Goal: Task Accomplishment & Management: Manage account settings

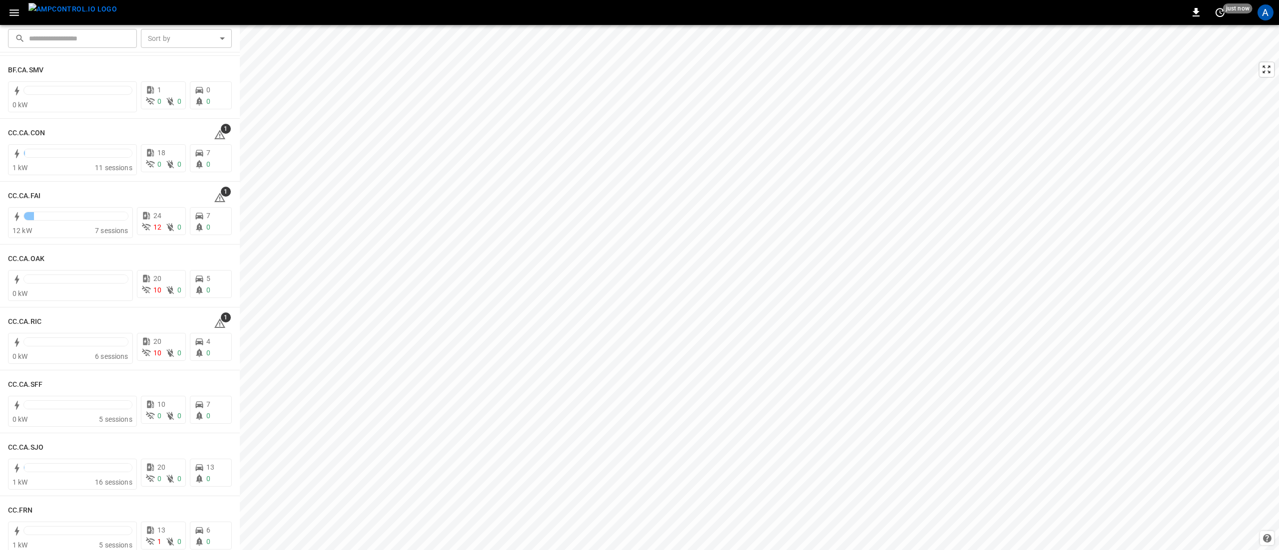
scroll to position [200, 0]
click at [221, 445] on span "1" at bounding box center [226, 444] width 10 height 10
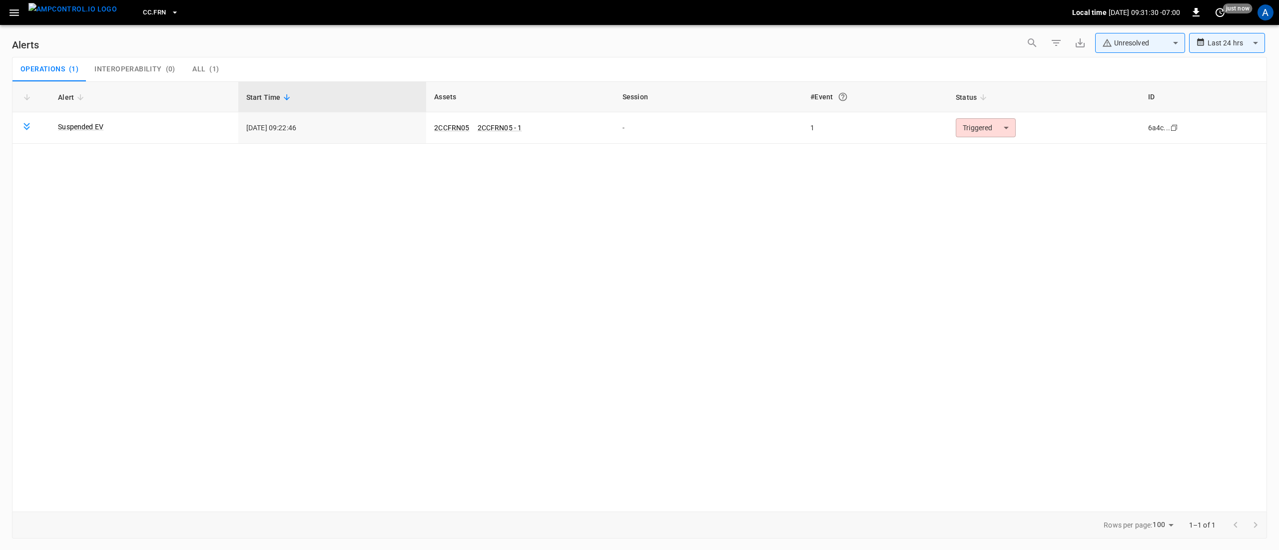
click at [988, 133] on body "**********" at bounding box center [639, 273] width 1279 height 547
click at [995, 153] on li "Resolved" at bounding box center [984, 152] width 63 height 17
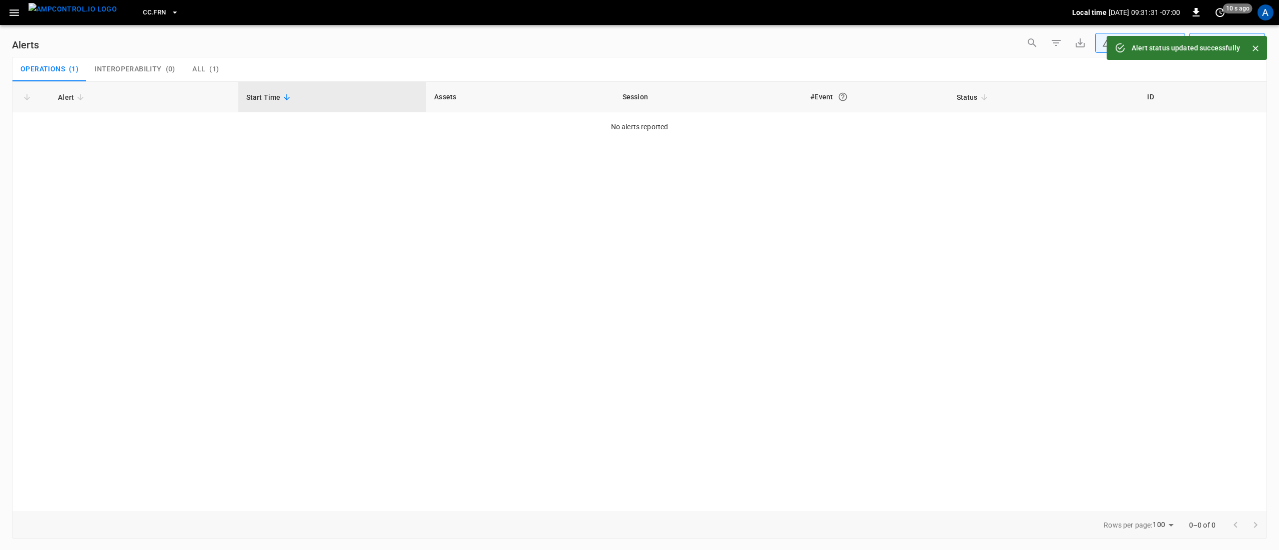
click at [20, 13] on icon "button" at bounding box center [14, 12] width 12 height 12
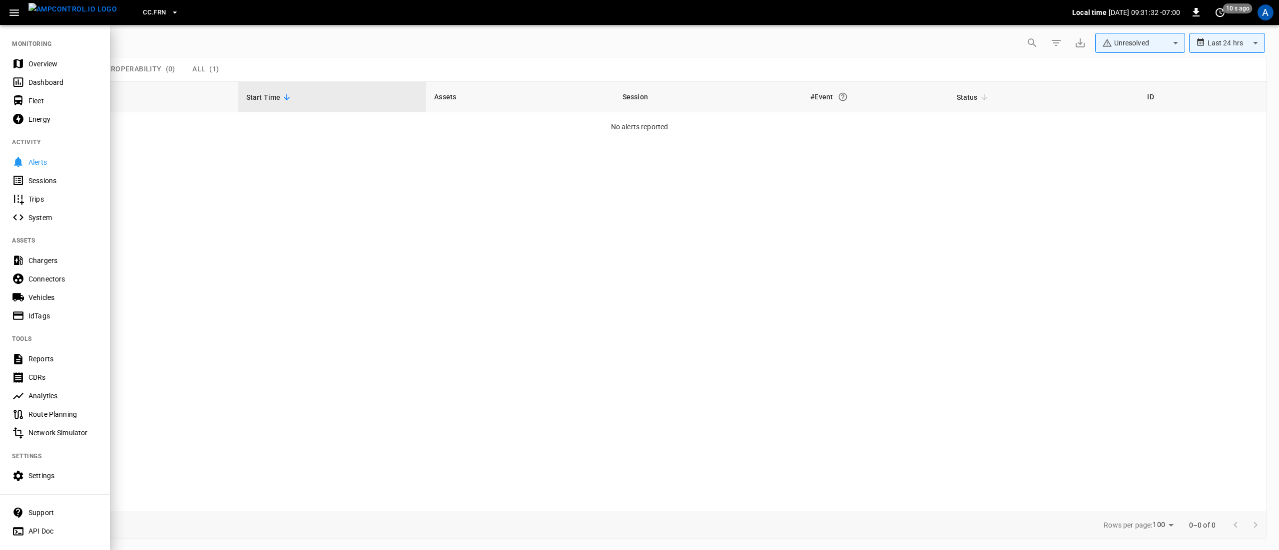
click at [54, 70] on div "Overview" at bounding box center [55, 63] width 110 height 18
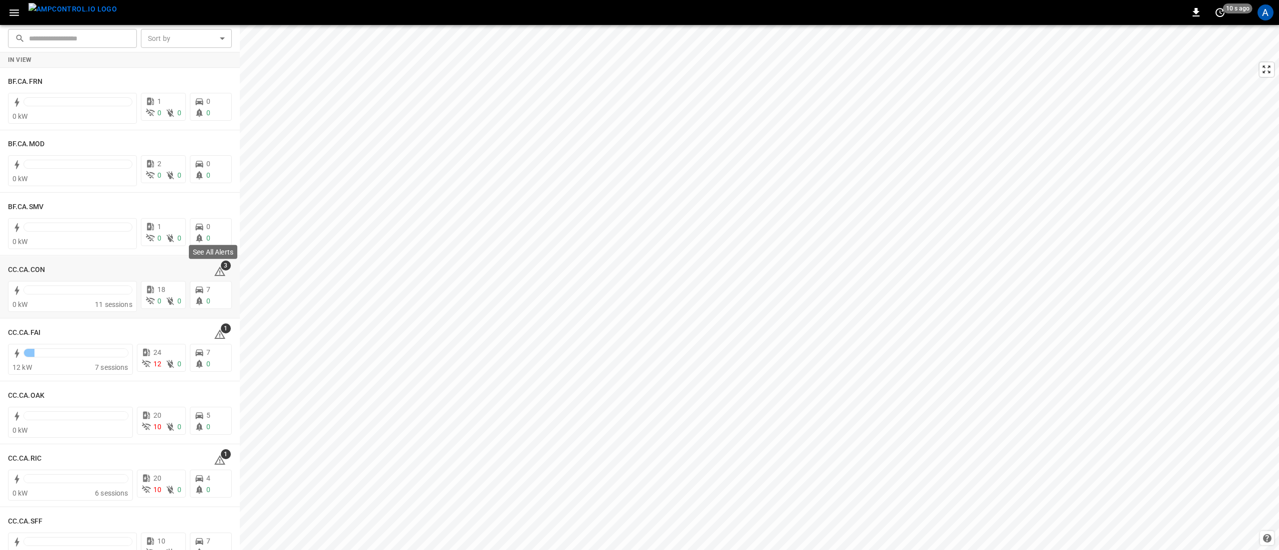
click at [217, 263] on div "See All Alerts" at bounding box center [213, 255] width 50 height 22
click at [221, 268] on span "3" at bounding box center [226, 266] width 10 height 10
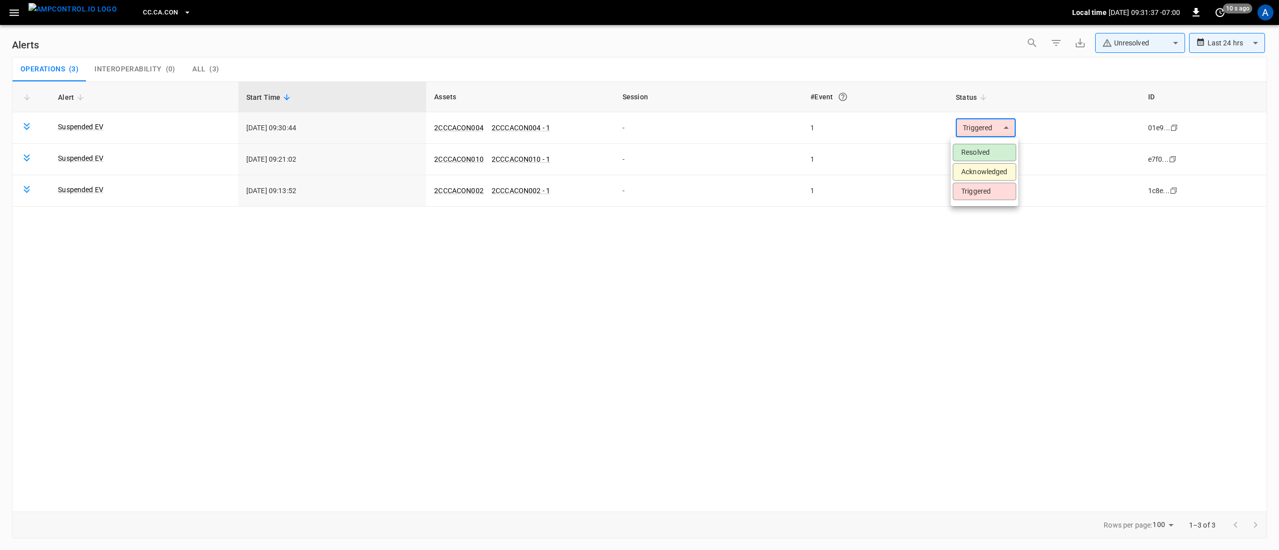
click at [966, 135] on body "**********" at bounding box center [639, 273] width 1279 height 547
click at [973, 151] on li "Resolved" at bounding box center [984, 152] width 63 height 17
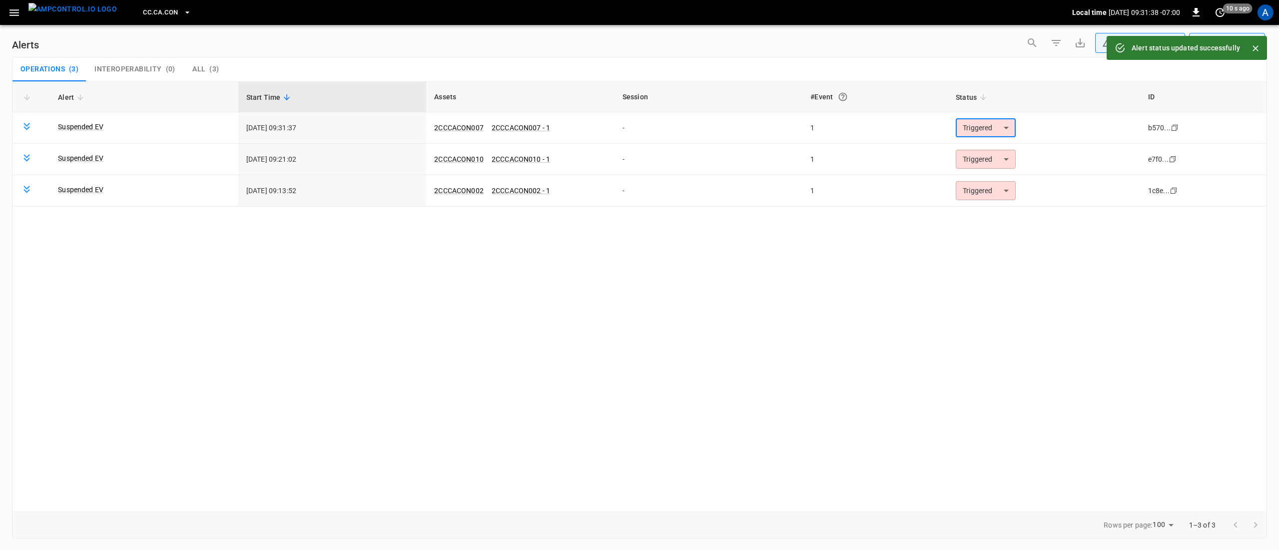
click at [985, 127] on body "**********" at bounding box center [639, 273] width 1279 height 547
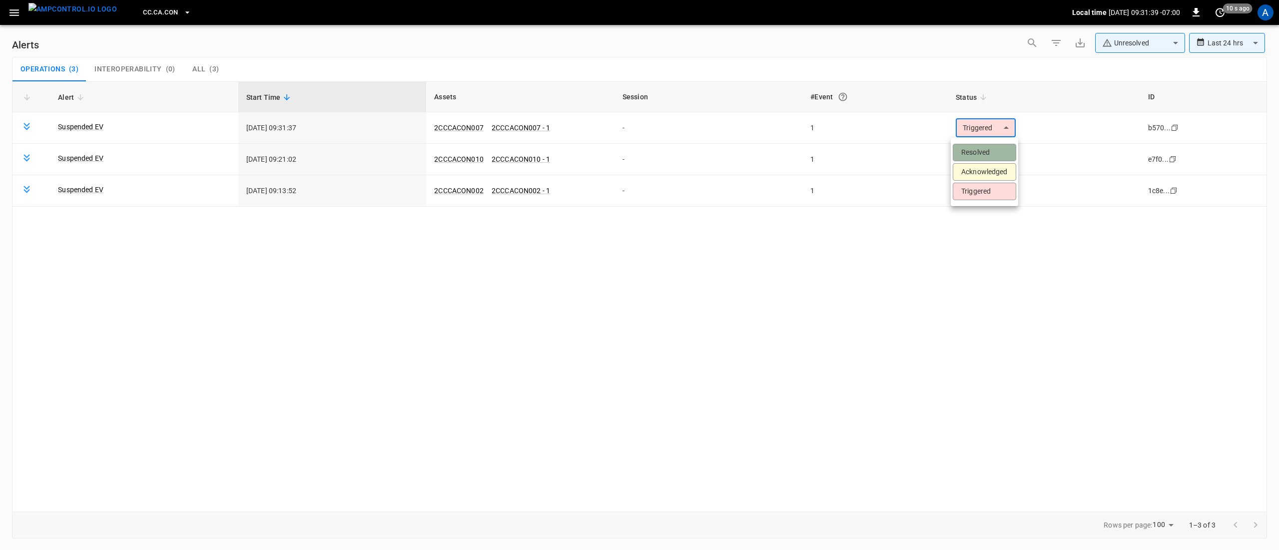
click at [983, 150] on li "Resolved" at bounding box center [984, 152] width 63 height 17
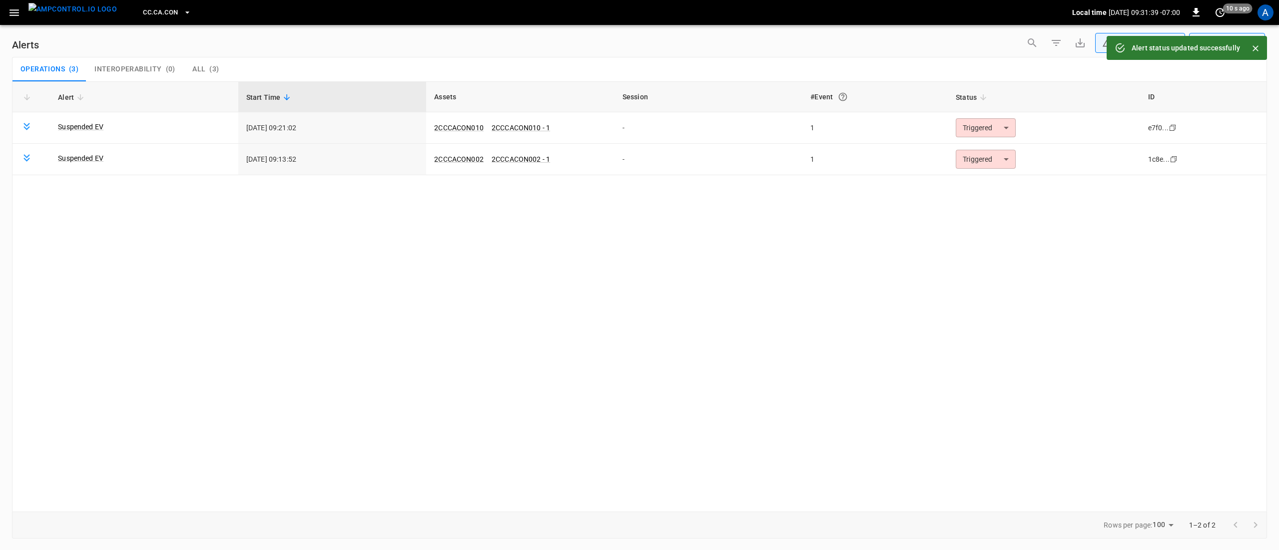
click at [996, 196] on div "Alert Start Time Assets Session #Event Status ID Suspended EV 2025-08-29 09:21:…" at bounding box center [639, 296] width 1255 height 431
click at [983, 168] on body "**********" at bounding box center [639, 273] width 1279 height 547
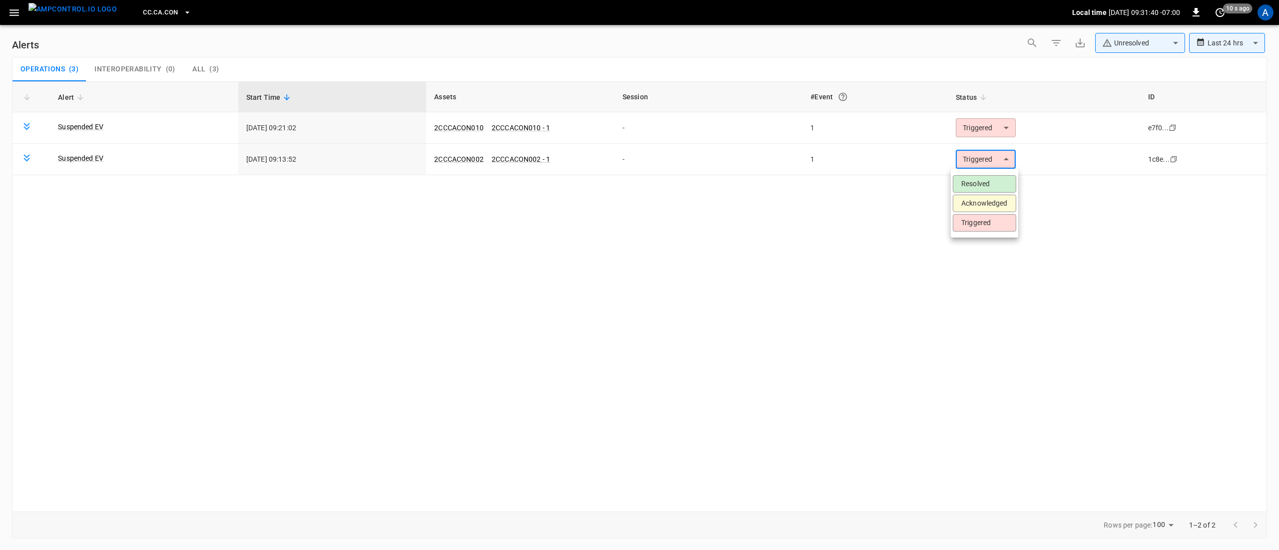
click at [985, 188] on li "Resolved" at bounding box center [984, 183] width 63 height 17
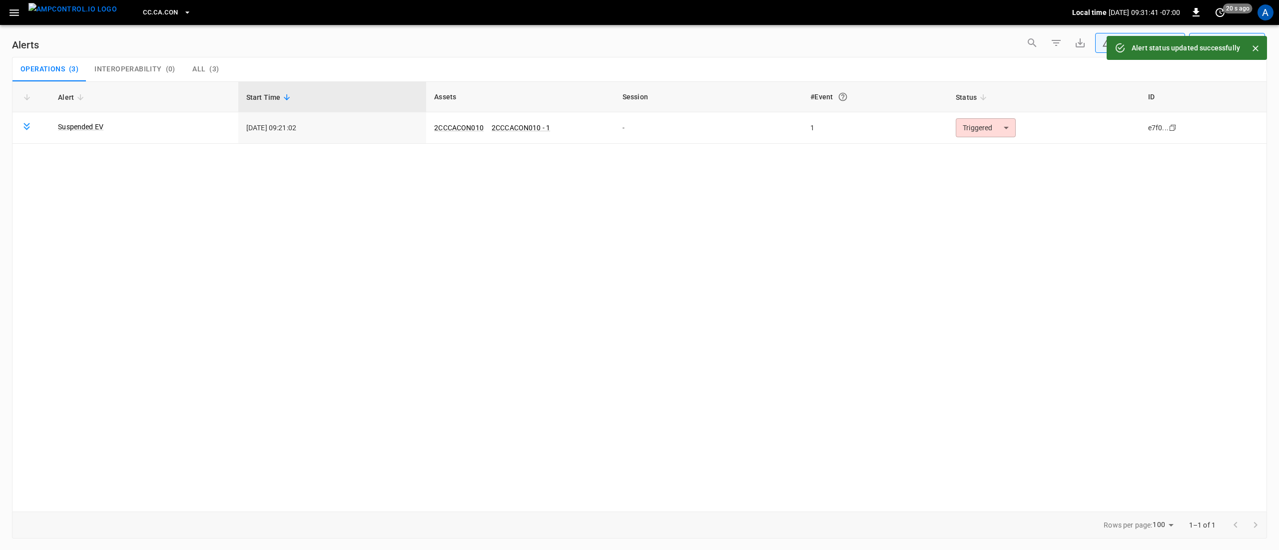
click at [975, 135] on body "**********" at bounding box center [639, 273] width 1279 height 547
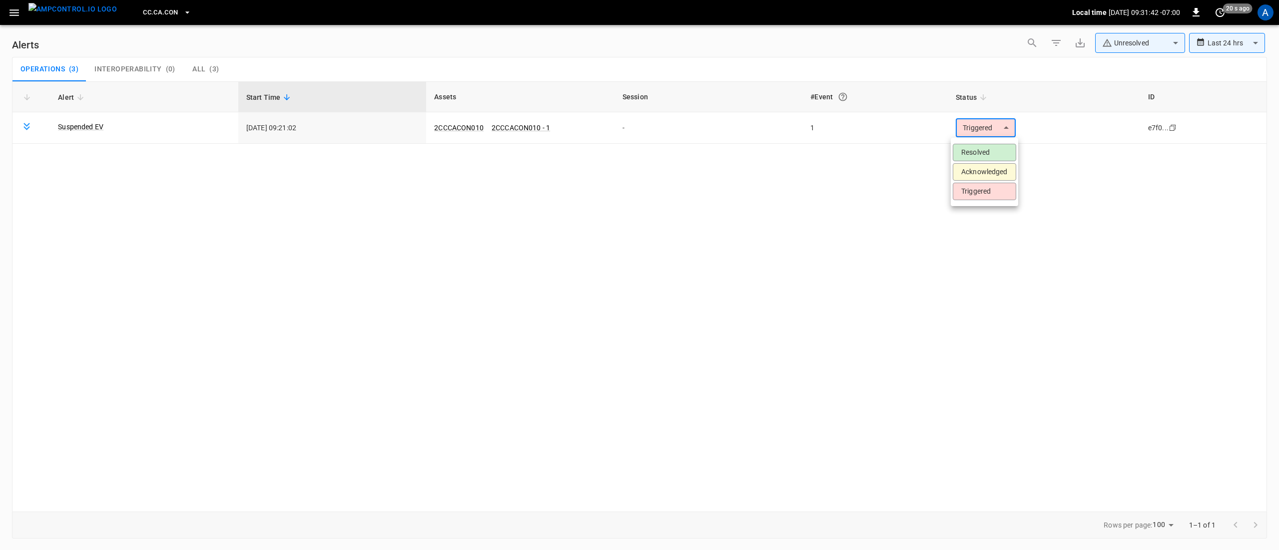
click at [982, 153] on li "Resolved" at bounding box center [984, 152] width 63 height 17
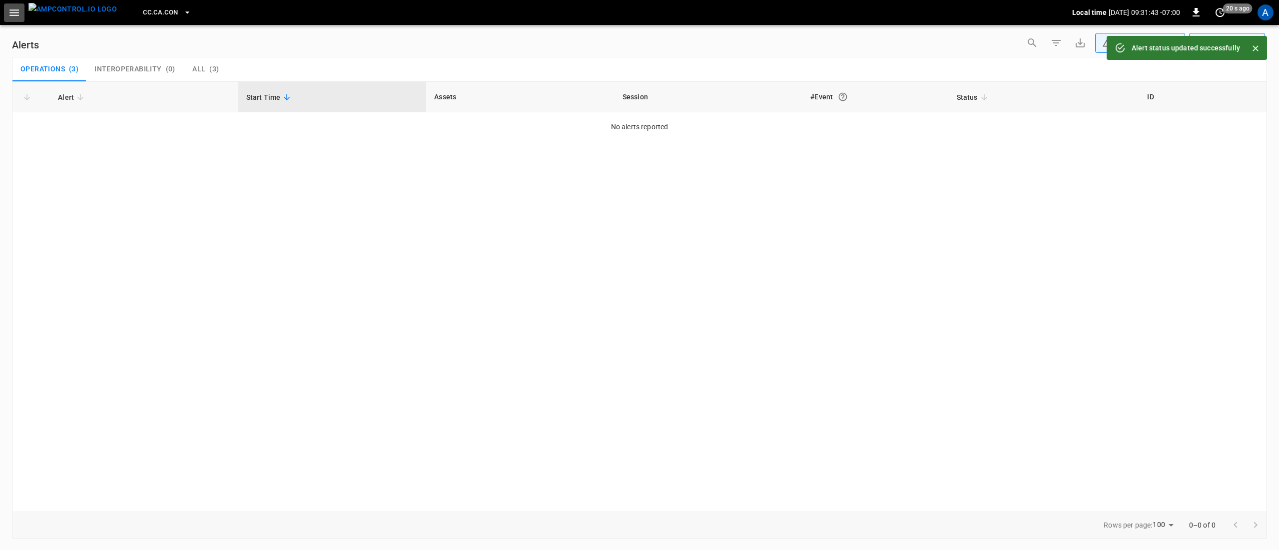
click at [18, 12] on icon "button" at bounding box center [13, 12] width 9 height 6
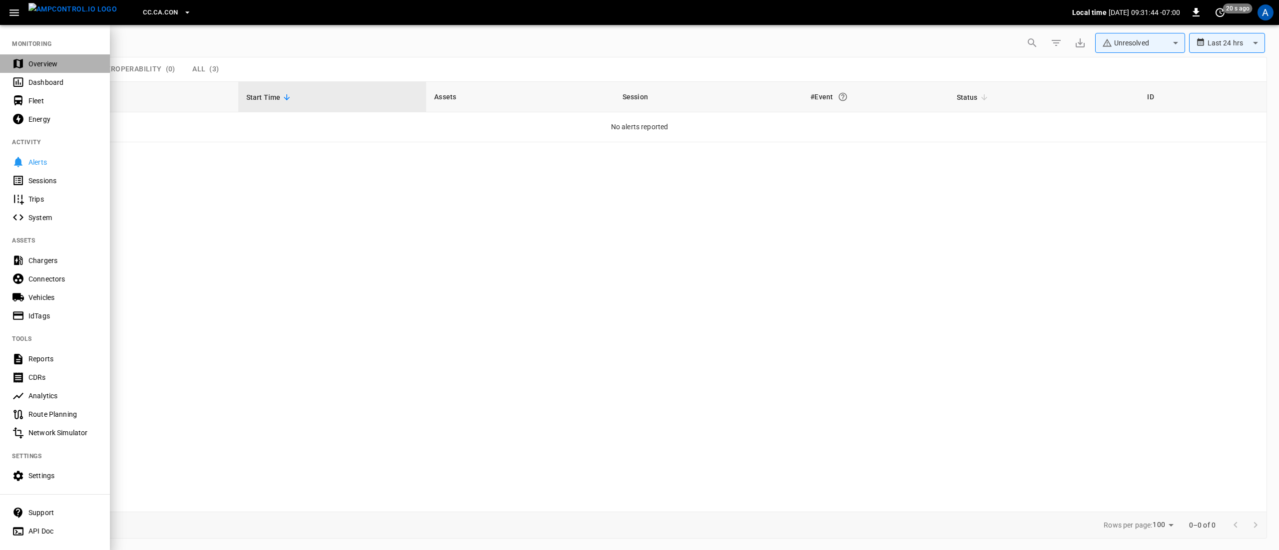
click at [60, 65] on div "Overview" at bounding box center [62, 64] width 69 height 10
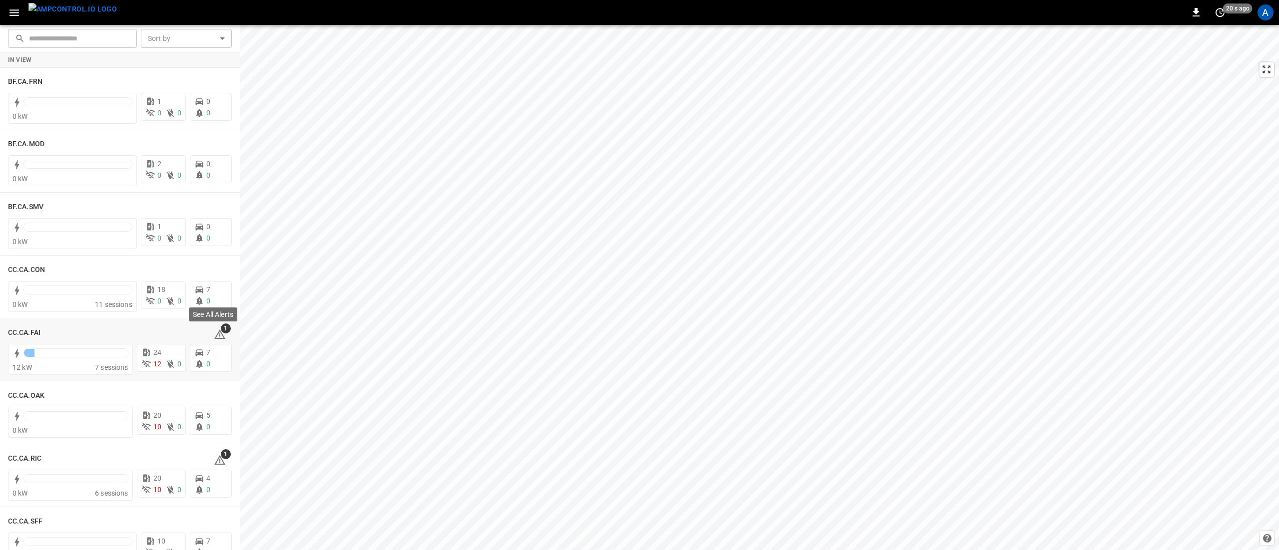
click at [221, 332] on span "1" at bounding box center [226, 329] width 10 height 10
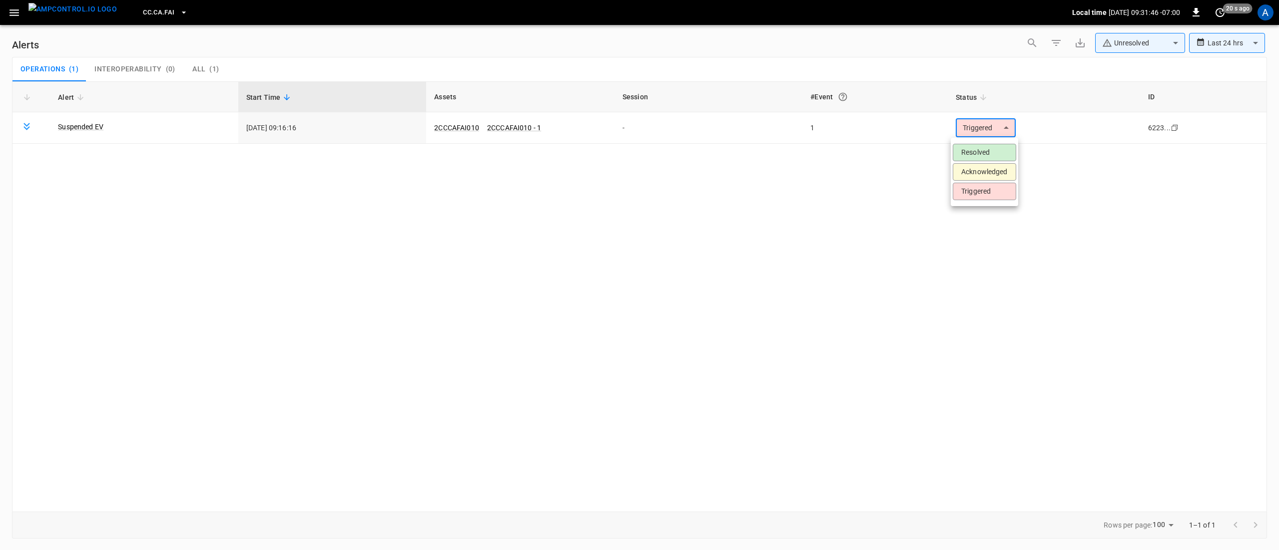
click at [960, 132] on body "**********" at bounding box center [639, 273] width 1279 height 547
click at [974, 153] on li "Resolved" at bounding box center [984, 152] width 63 height 17
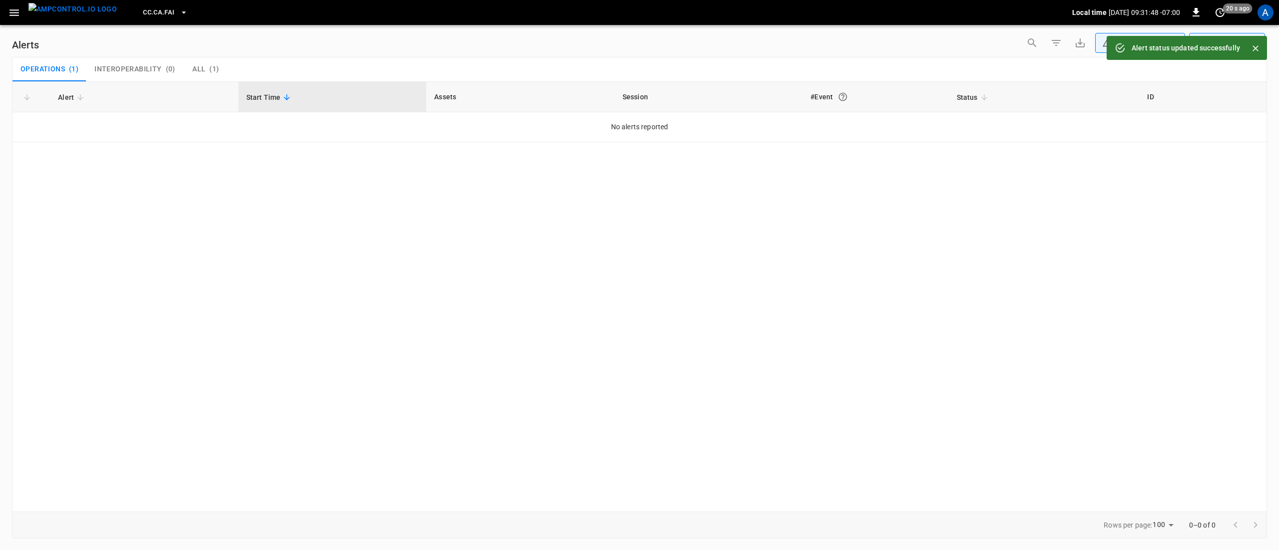
click at [14, 13] on icon "button" at bounding box center [13, 12] width 9 height 6
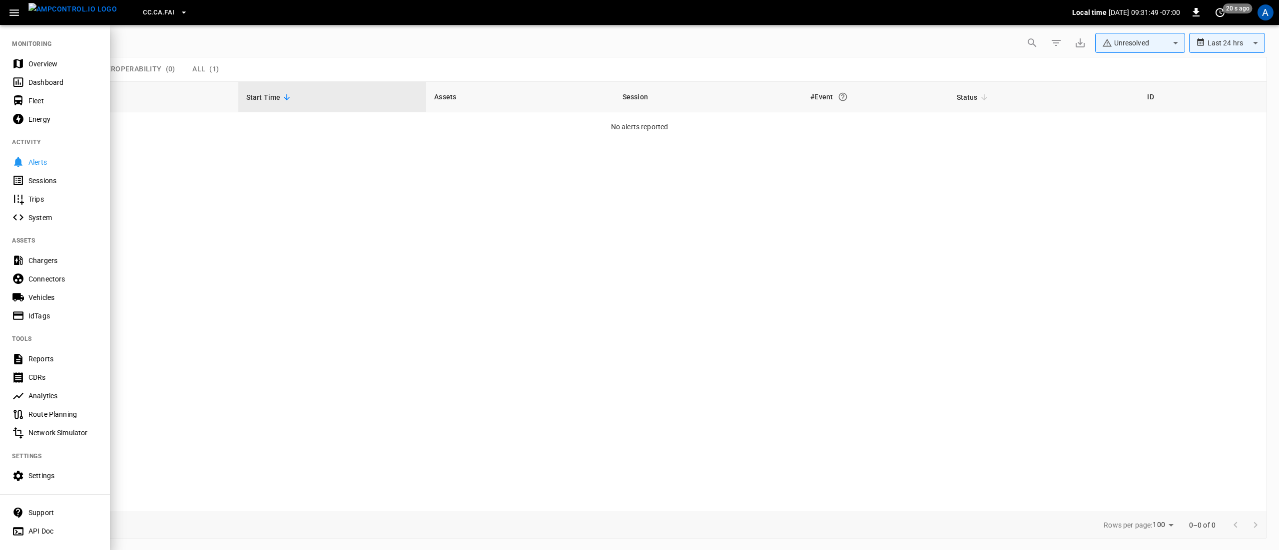
click at [49, 62] on div "Overview" at bounding box center [62, 64] width 69 height 10
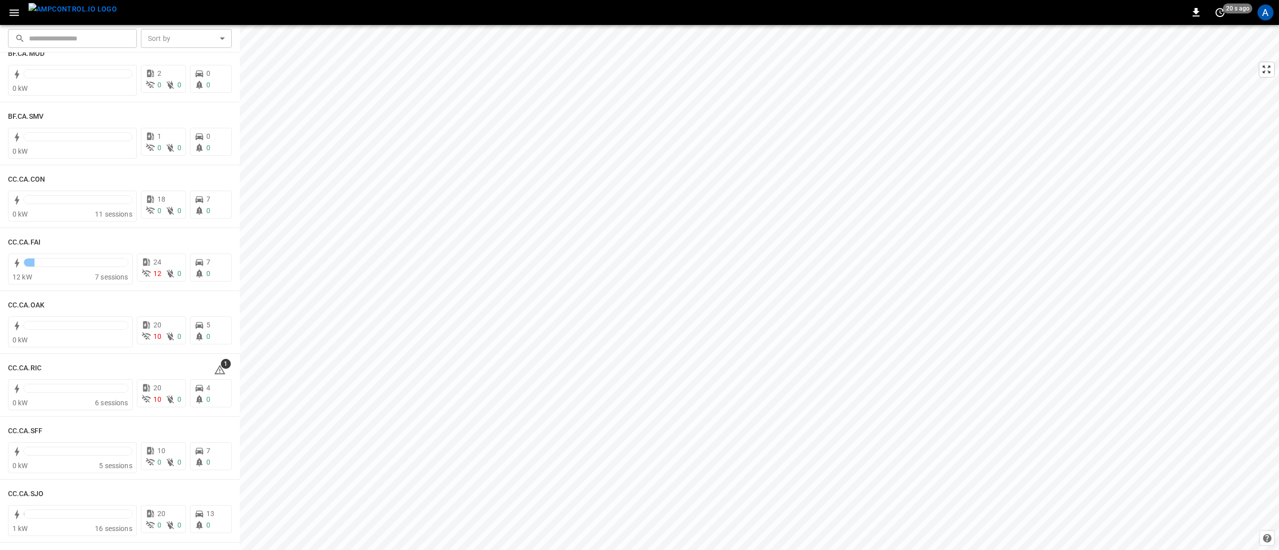
scroll to position [100, 0]
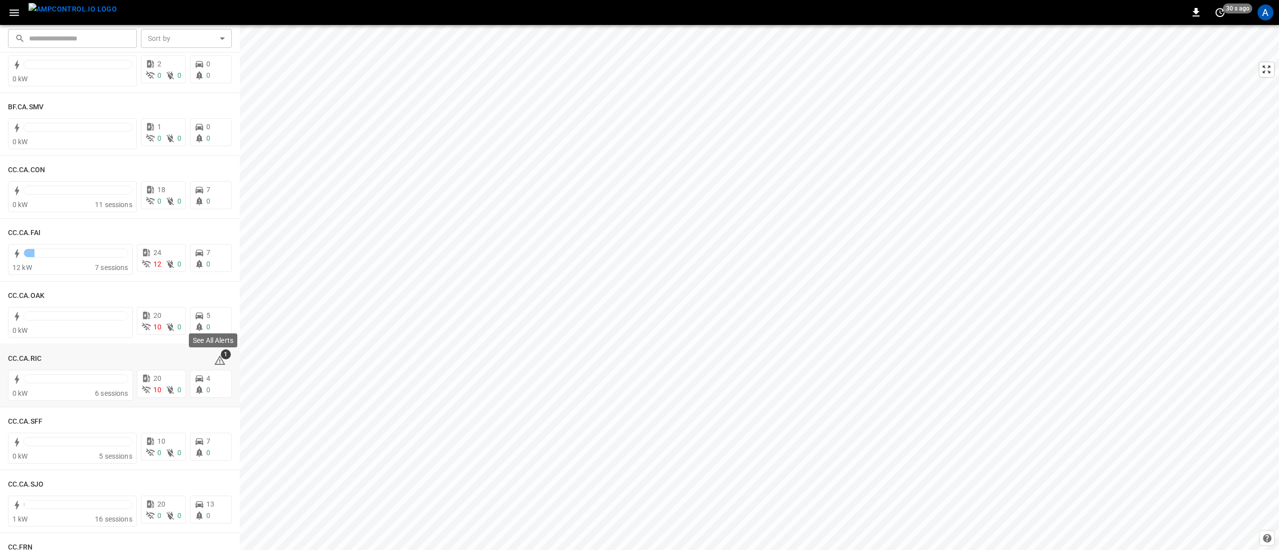
click at [220, 355] on div "See All Alerts" at bounding box center [213, 344] width 50 height 22
click at [214, 359] on icon at bounding box center [219, 360] width 11 height 9
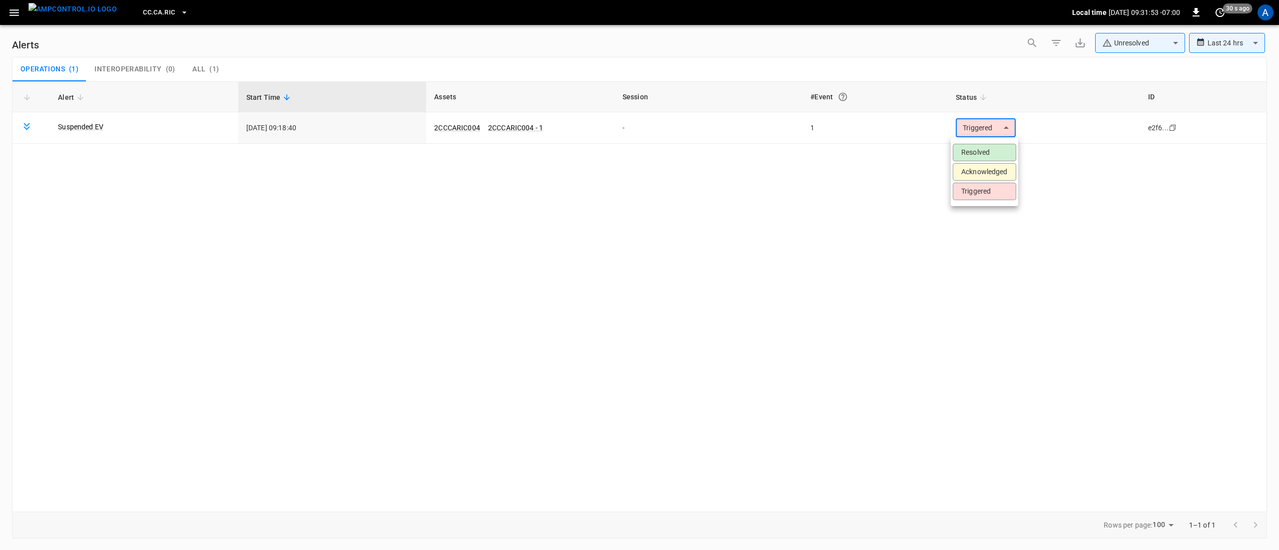
click at [982, 131] on body "**********" at bounding box center [639, 273] width 1279 height 547
click at [987, 151] on li "Resolved" at bounding box center [984, 152] width 63 height 17
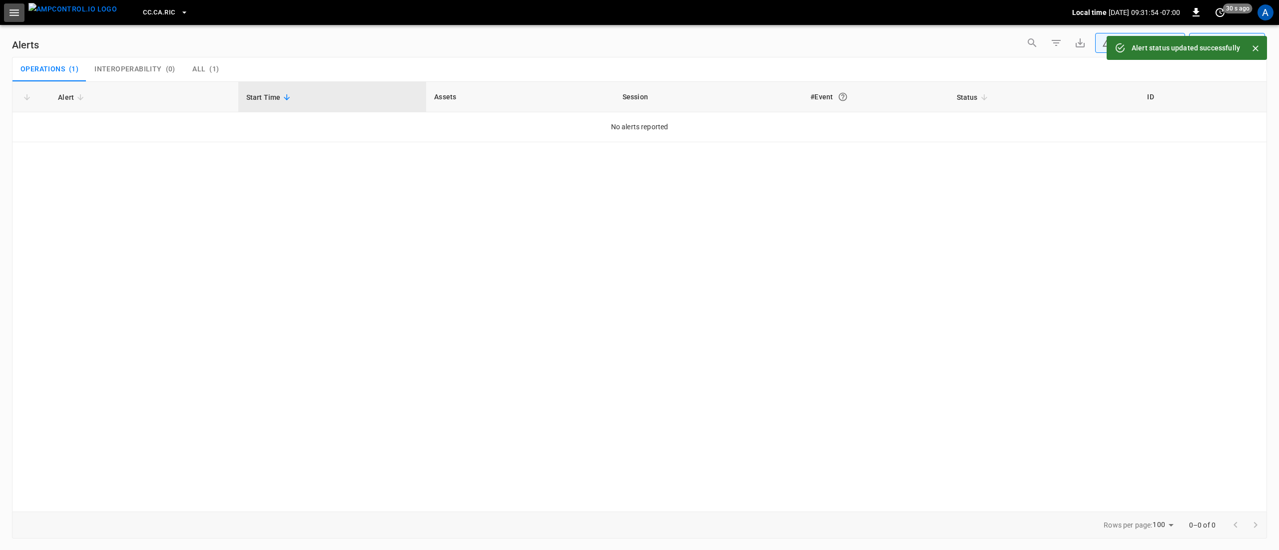
click at [17, 10] on icon "button" at bounding box center [13, 12] width 9 height 6
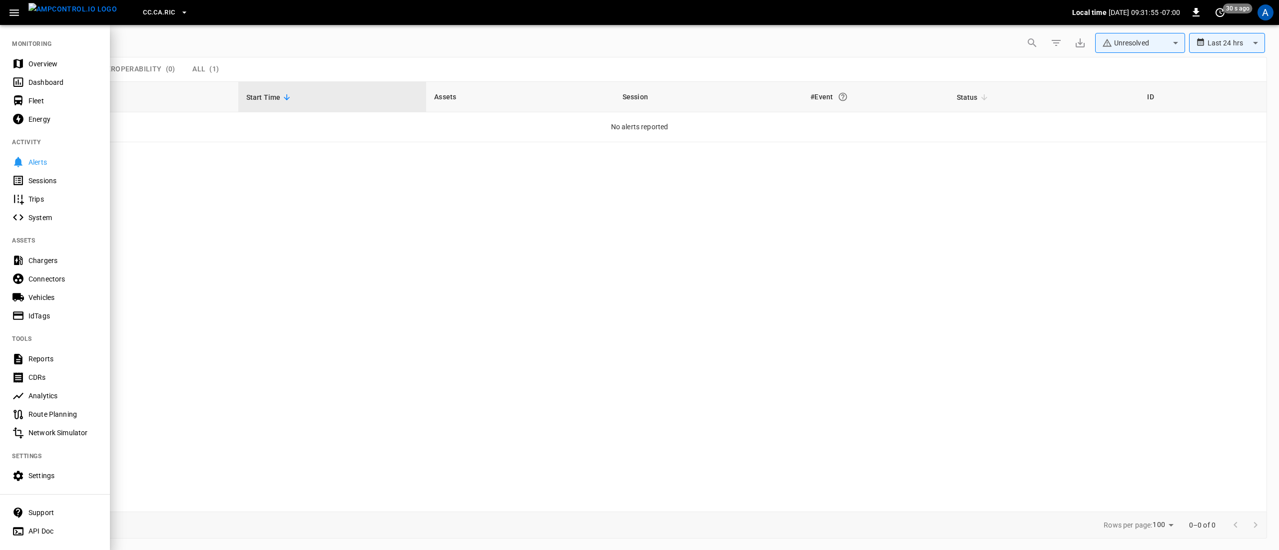
click at [56, 63] on div "Overview" at bounding box center [62, 64] width 69 height 10
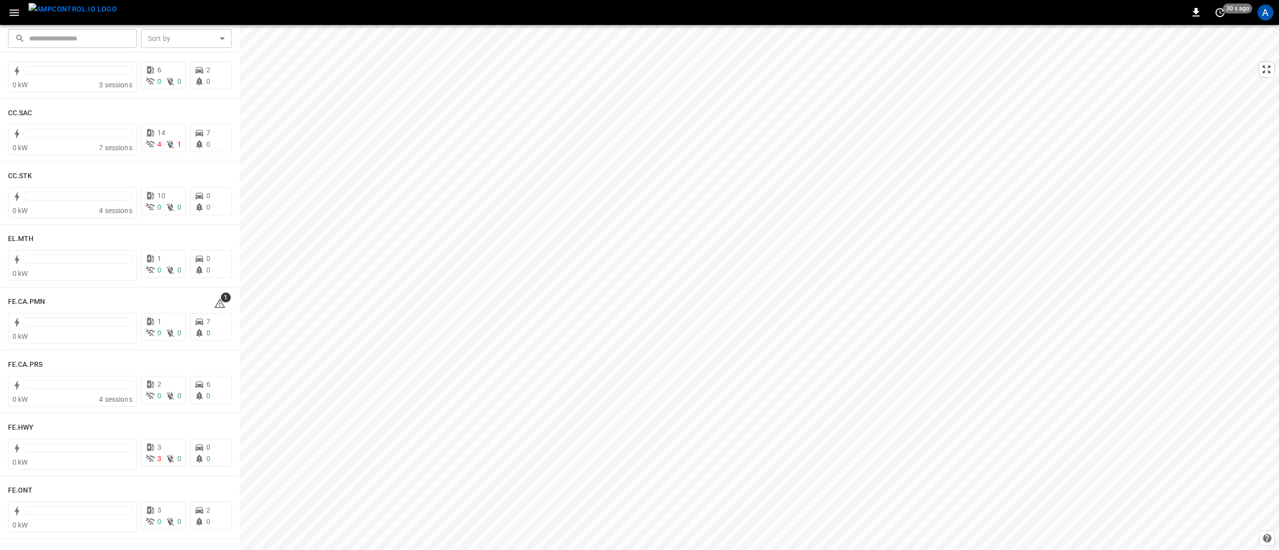
scroll to position [799, 0]
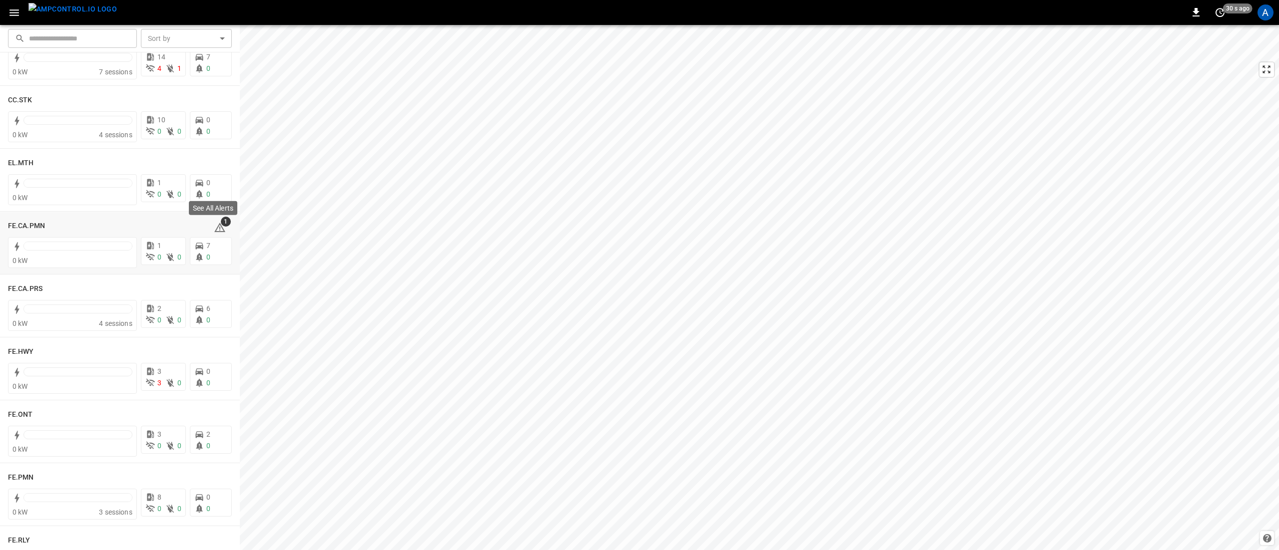
click at [217, 221] on div "See All Alerts" at bounding box center [213, 211] width 50 height 22
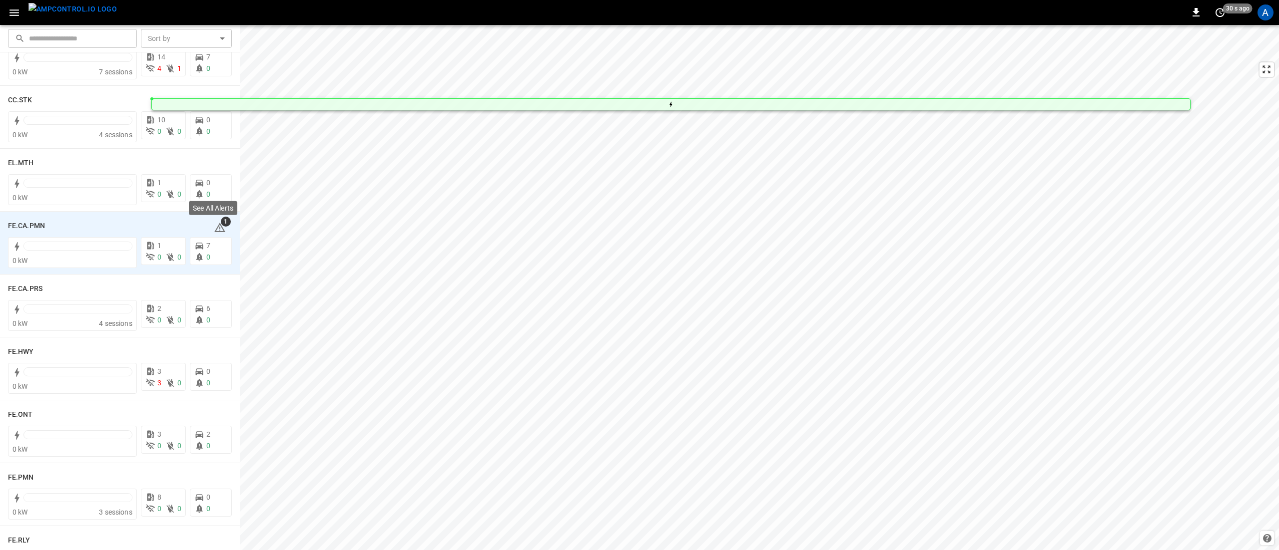
click at [215, 228] on icon at bounding box center [220, 228] width 12 height 12
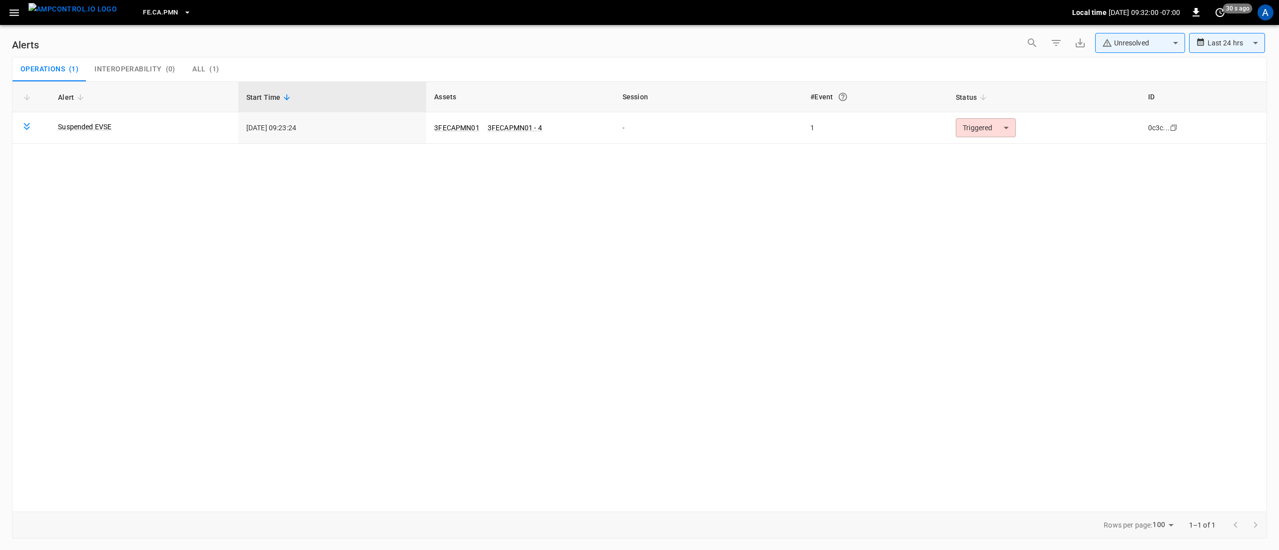
click at [969, 133] on body "**********" at bounding box center [639, 273] width 1279 height 547
click at [971, 153] on li "Resolved" at bounding box center [984, 152] width 63 height 17
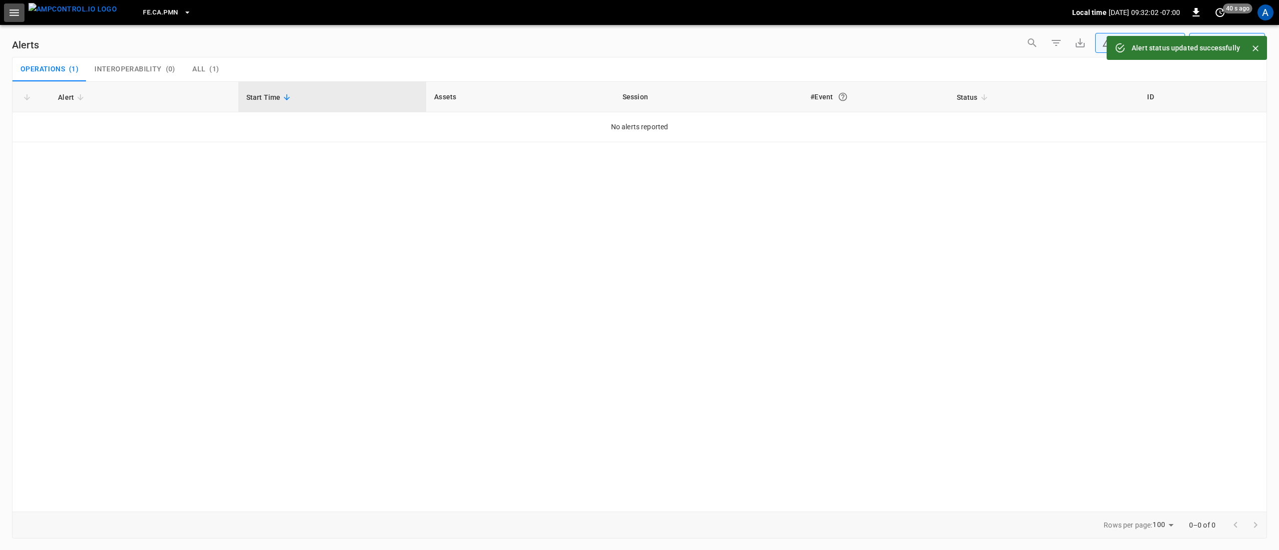
click at [21, 12] on button "button" at bounding box center [14, 12] width 20 height 18
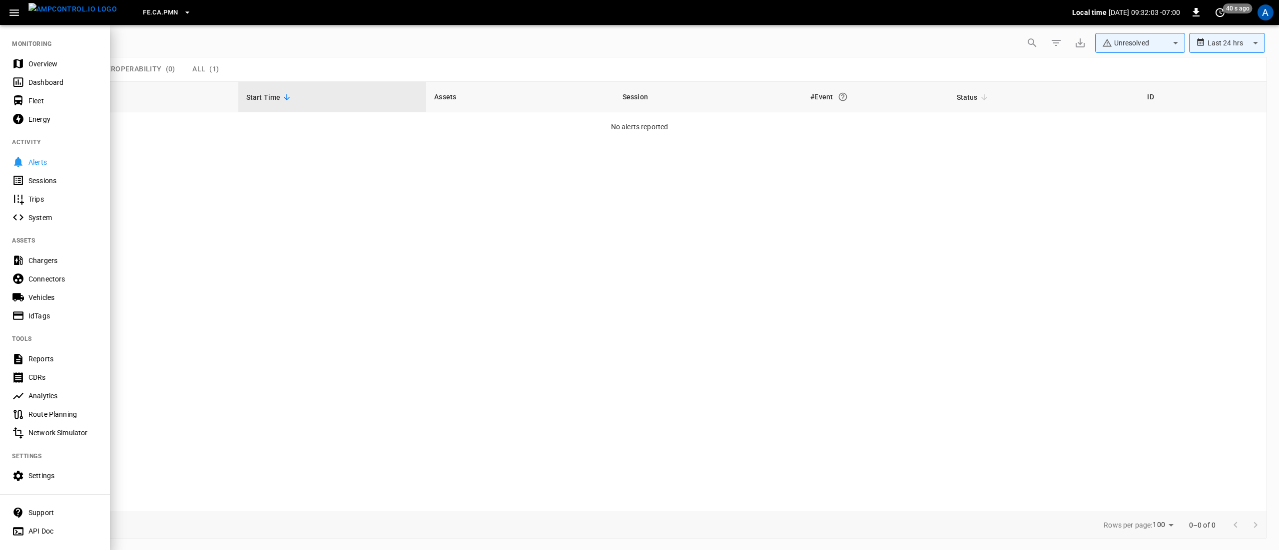
click at [47, 67] on div "Overview" at bounding box center [62, 64] width 69 height 10
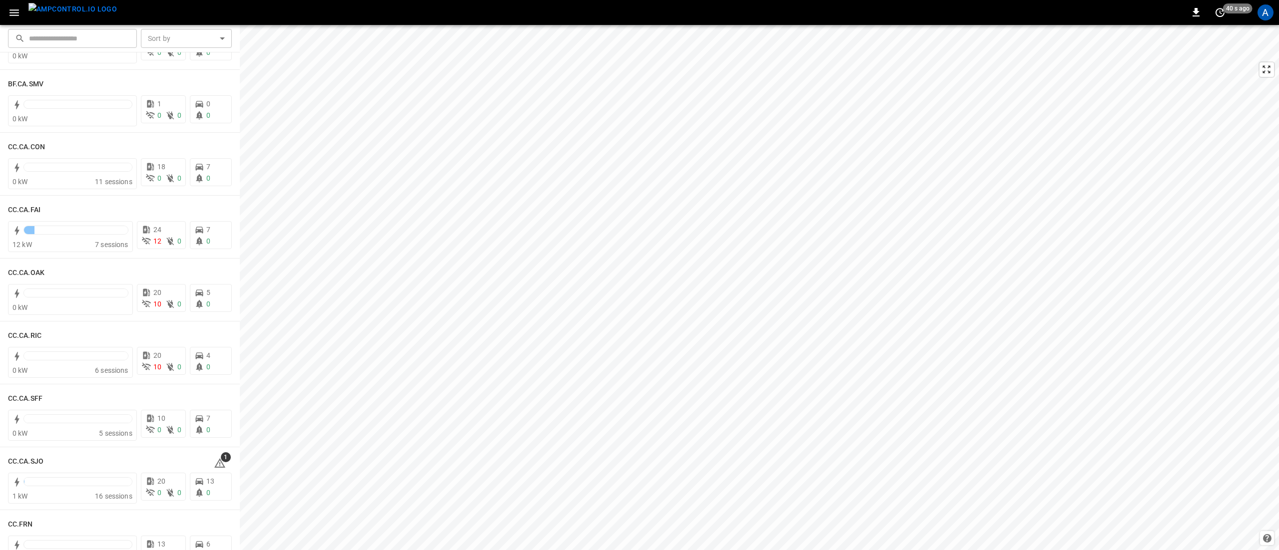
scroll to position [200, 0]
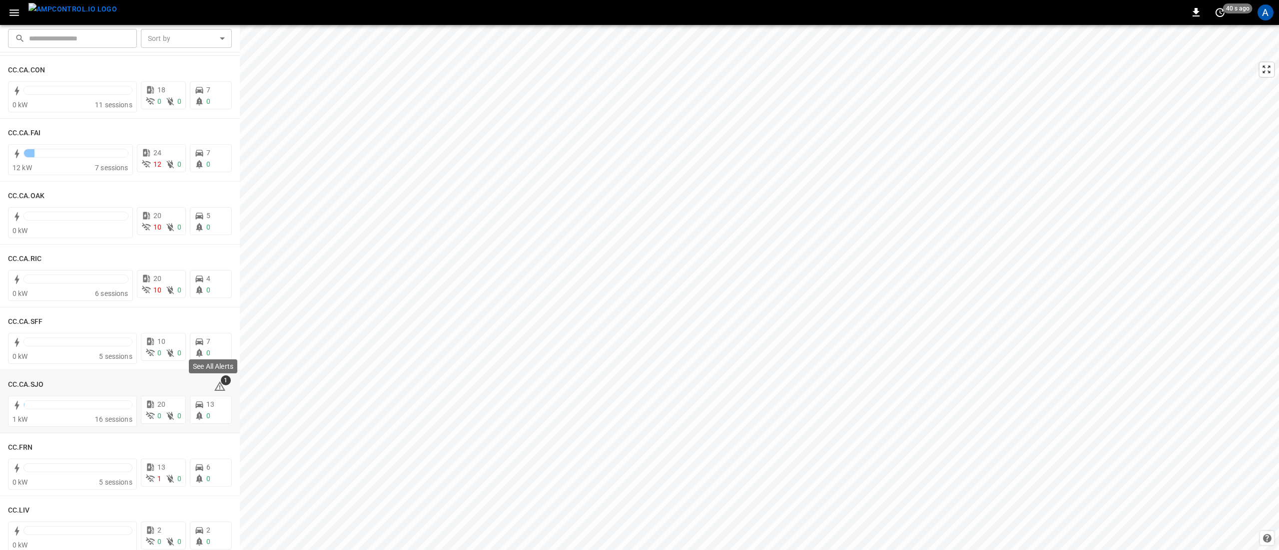
click at [221, 385] on span "1" at bounding box center [226, 381] width 10 height 10
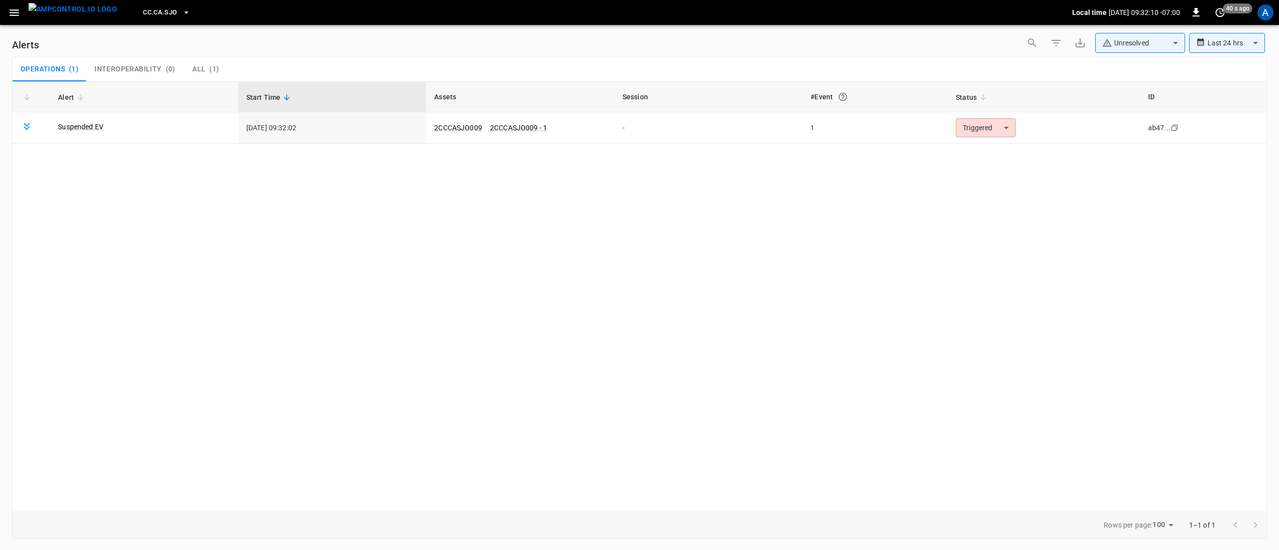
click at [962, 133] on body "**********" at bounding box center [639, 273] width 1279 height 547
click at [983, 153] on li "Resolved" at bounding box center [984, 152] width 63 height 17
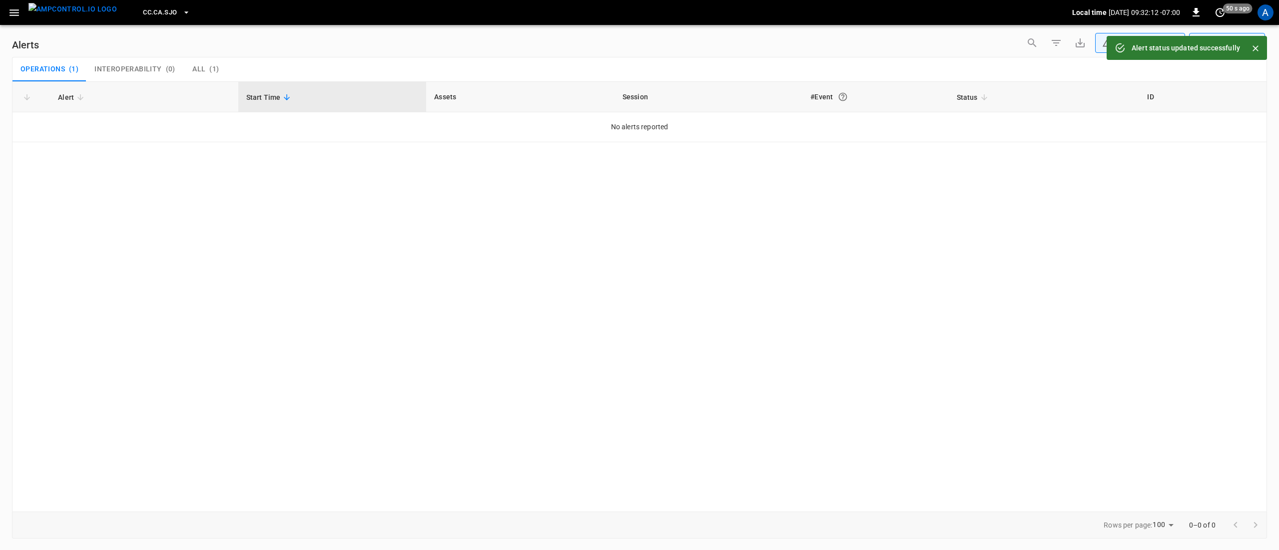
click at [22, 15] on button "button" at bounding box center [14, 12] width 20 height 18
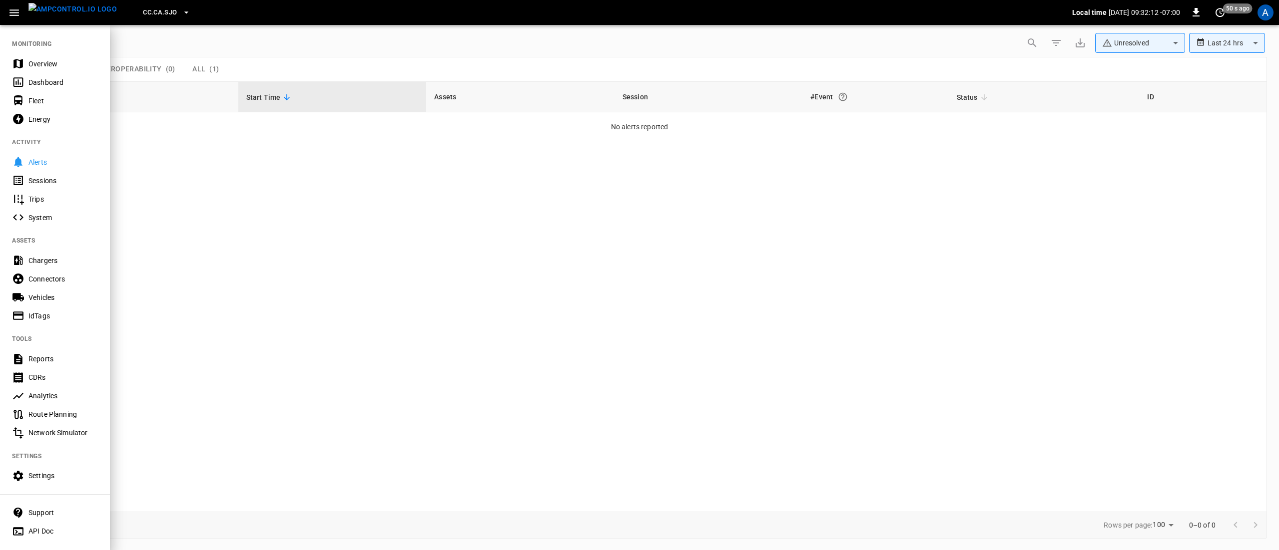
click at [54, 64] on div "Overview" at bounding box center [62, 64] width 69 height 10
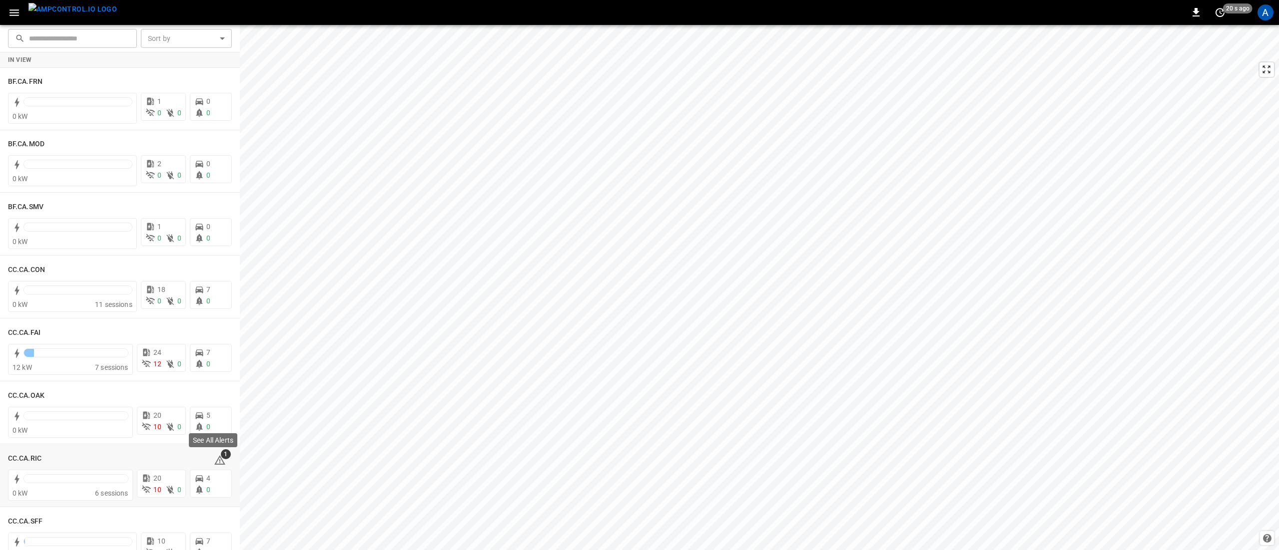
click at [221, 456] on span "1" at bounding box center [226, 455] width 10 height 10
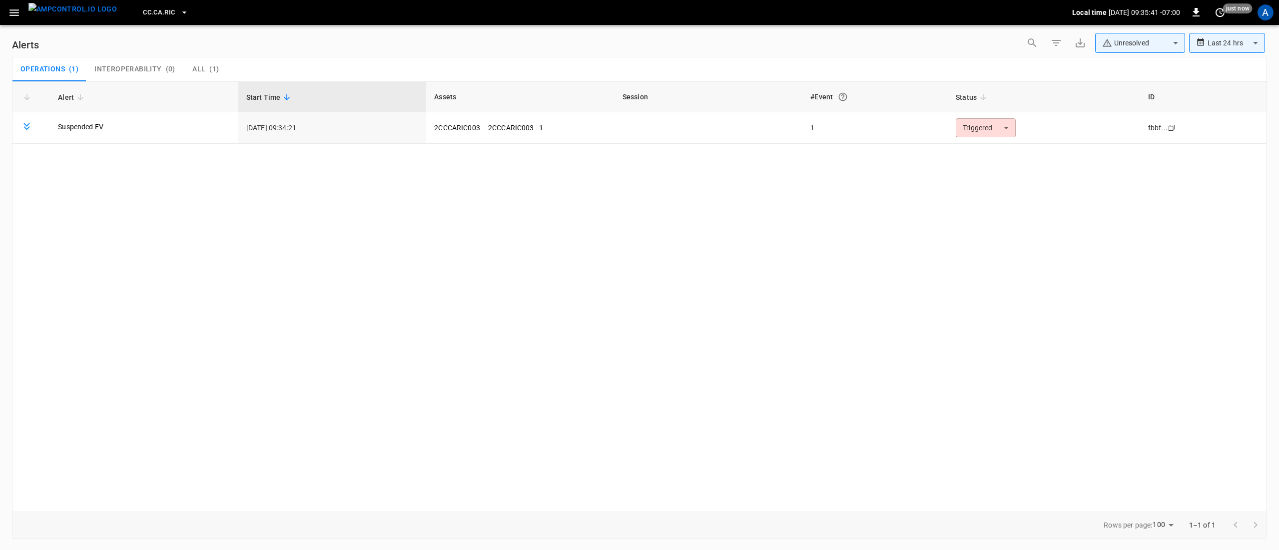
click at [989, 123] on body "**********" at bounding box center [639, 273] width 1279 height 547
click at [983, 150] on li "Resolved" at bounding box center [984, 152] width 63 height 17
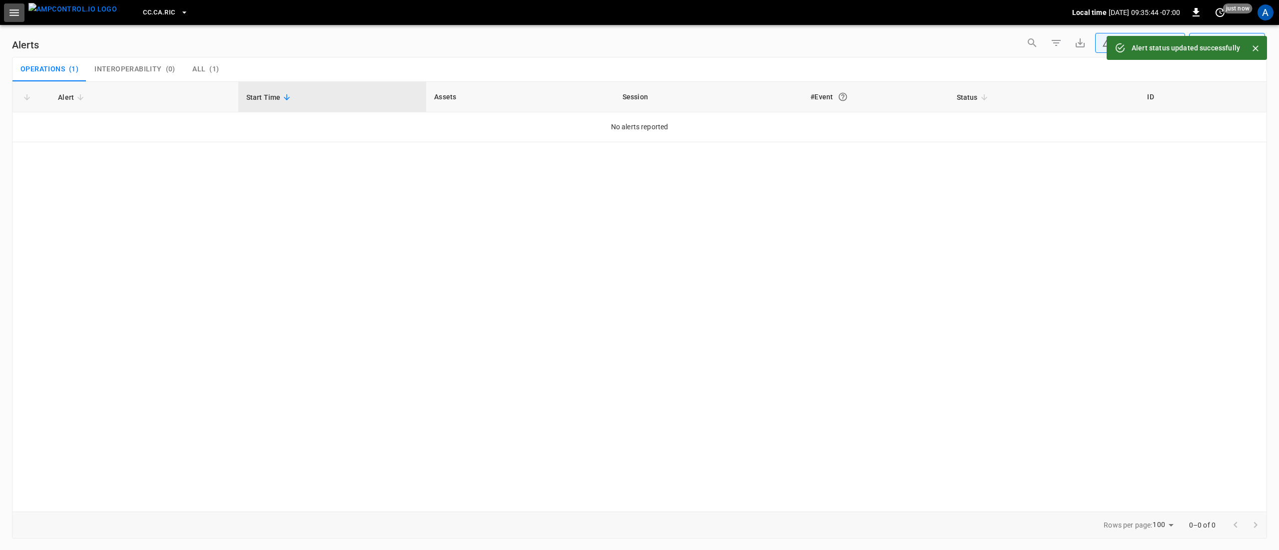
click at [19, 16] on icon "button" at bounding box center [14, 12] width 12 height 12
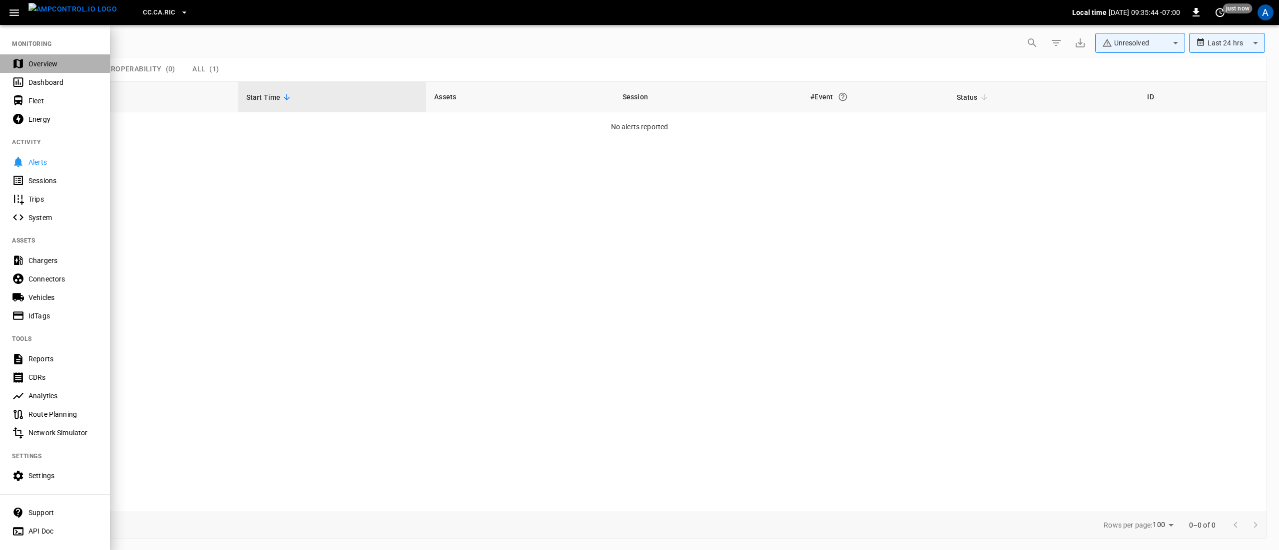
click at [40, 65] on div "Overview" at bounding box center [62, 64] width 69 height 10
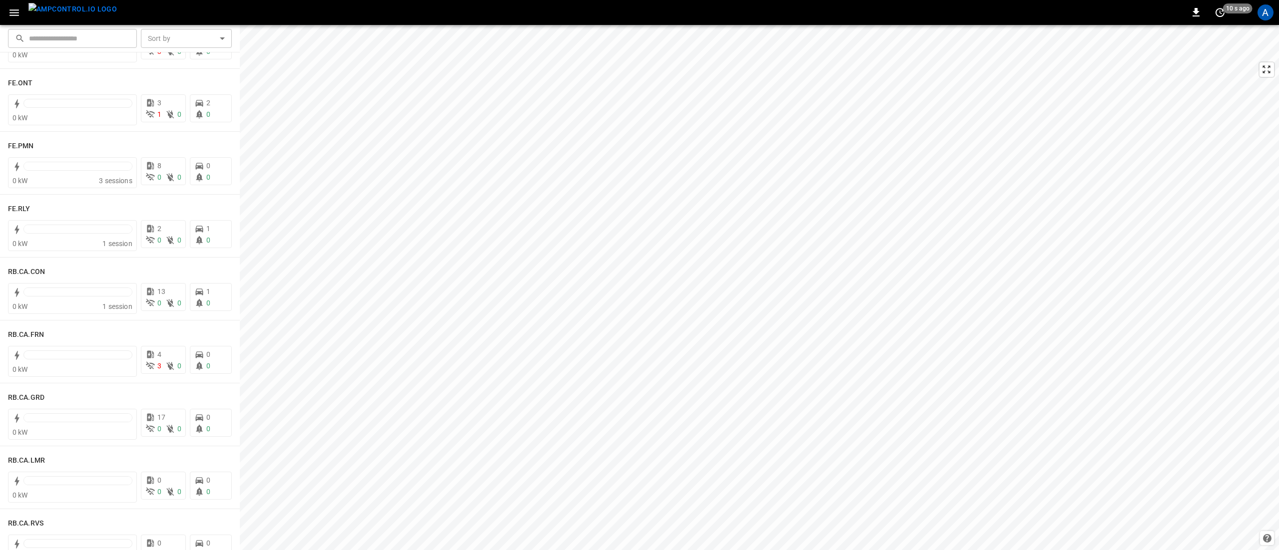
scroll to position [1117, 0]
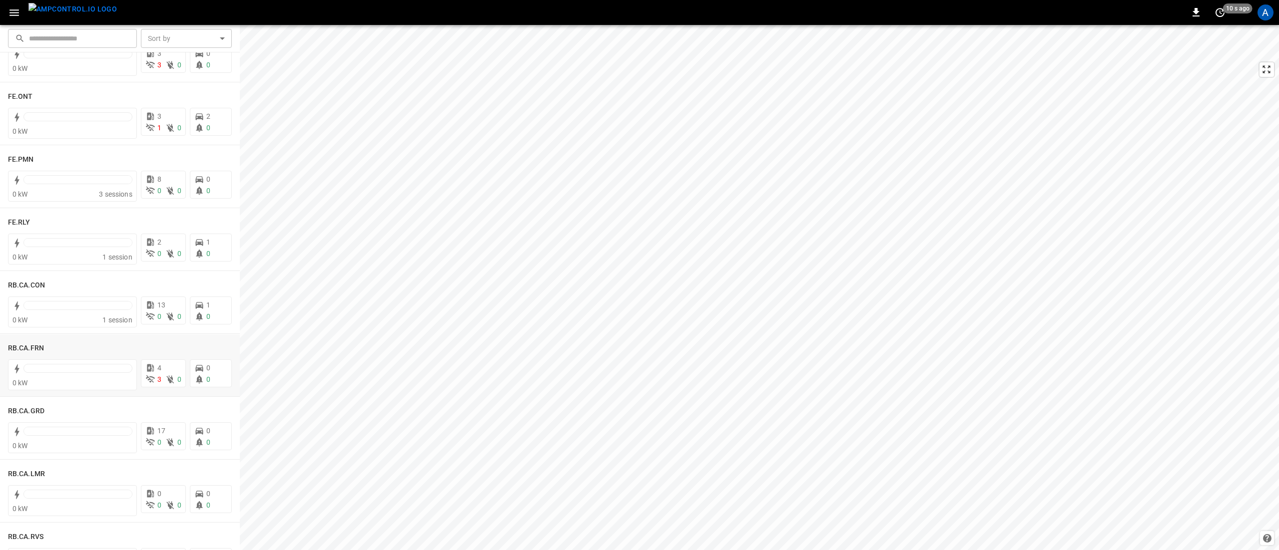
click at [30, 349] on h6 "RB.CA.FRN" at bounding box center [26, 348] width 36 height 11
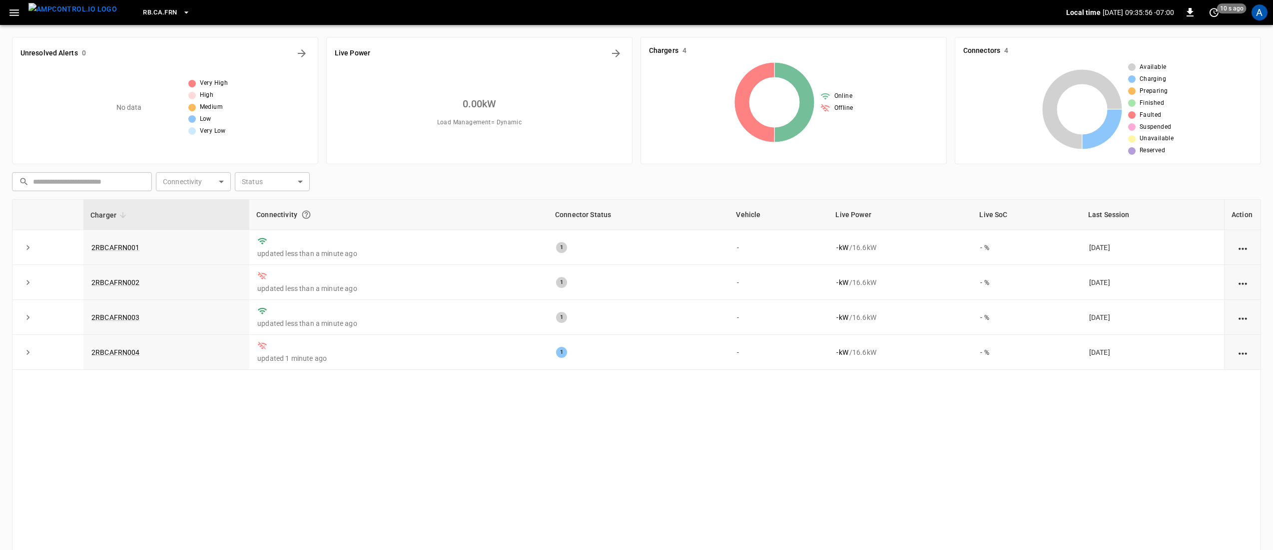
click at [13, 7] on icon "button" at bounding box center [14, 12] width 12 height 12
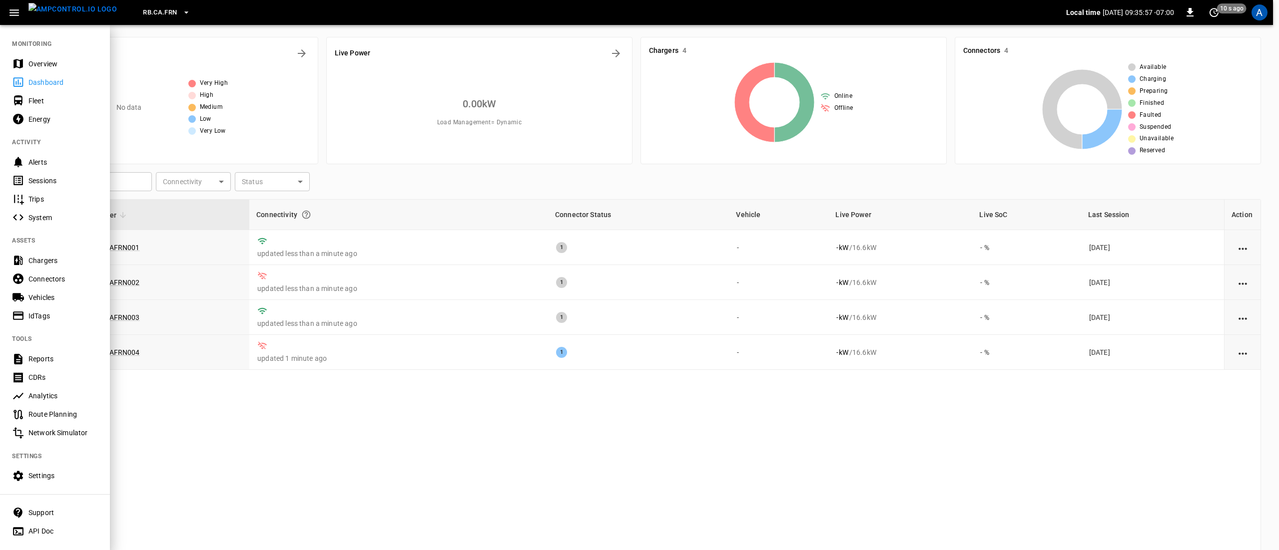
click at [40, 55] on div "Overview" at bounding box center [55, 63] width 110 height 18
